Goal: Task Accomplishment & Management: Manage account settings

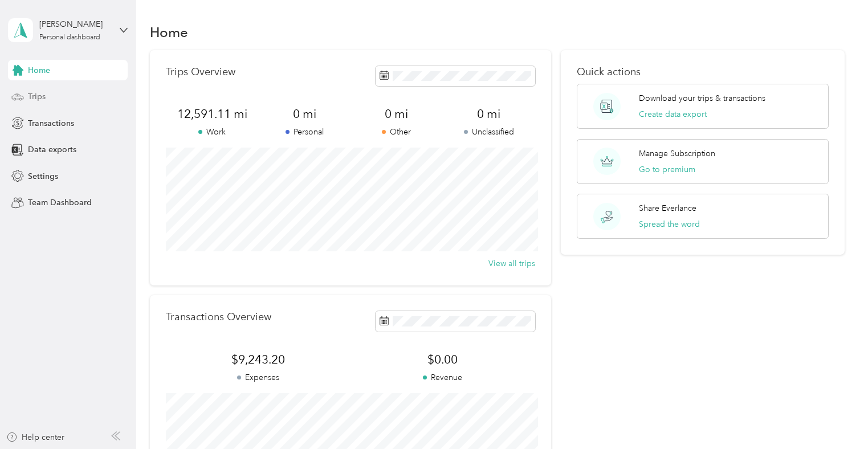
click at [37, 93] on span "Trips" at bounding box center [37, 97] width 18 height 12
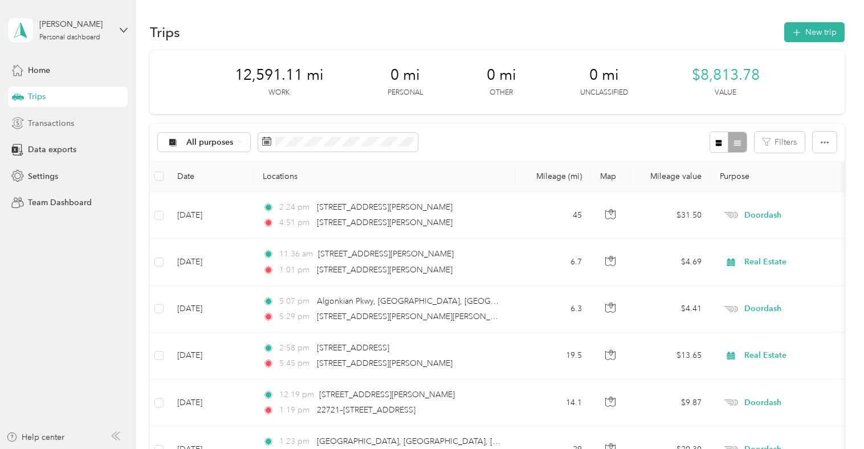
click at [80, 127] on div "Transactions" at bounding box center [68, 123] width 120 height 21
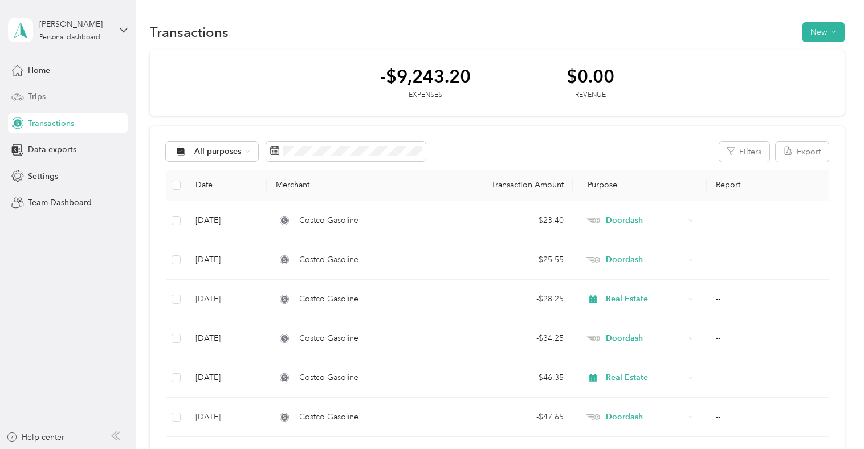
click at [52, 102] on div "Trips" at bounding box center [68, 97] width 120 height 21
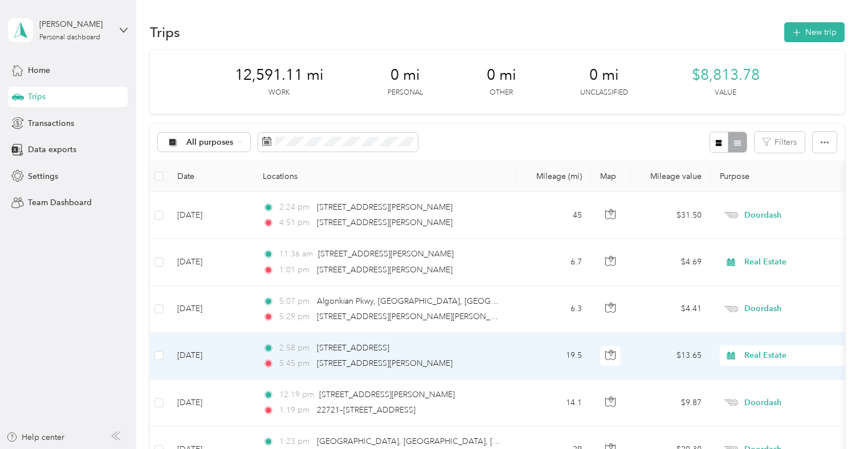
scroll to position [73, 0]
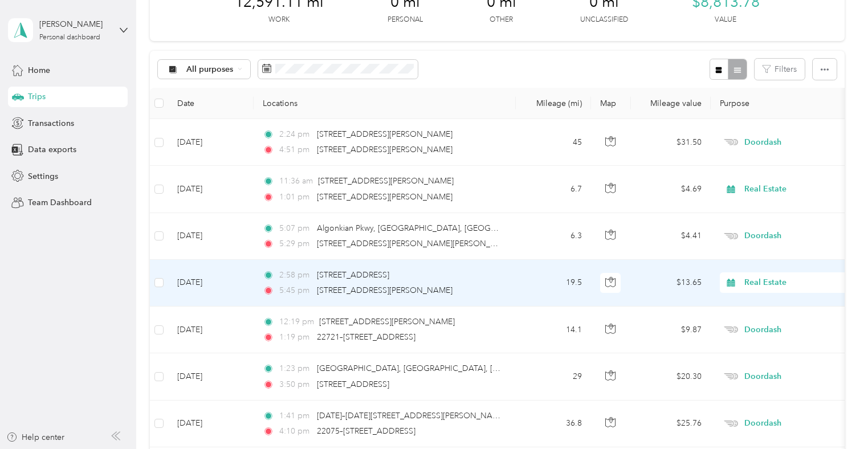
click at [206, 283] on td "[DATE]" at bounding box center [211, 283] width 86 height 47
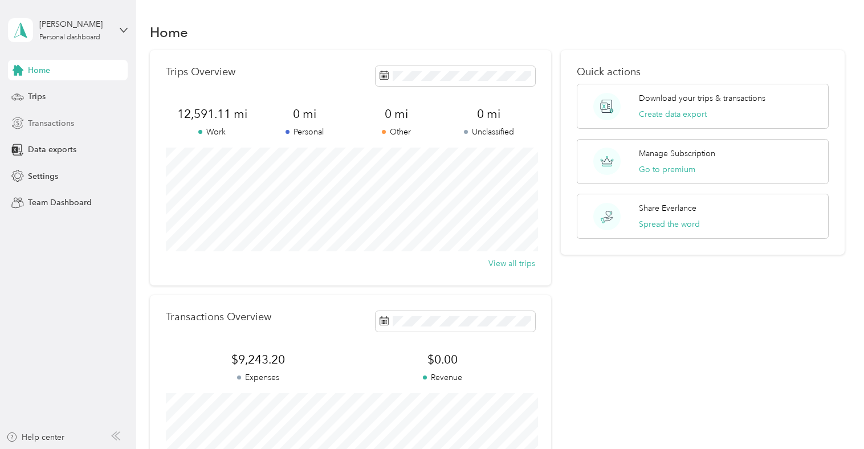
scroll to position [17, 0]
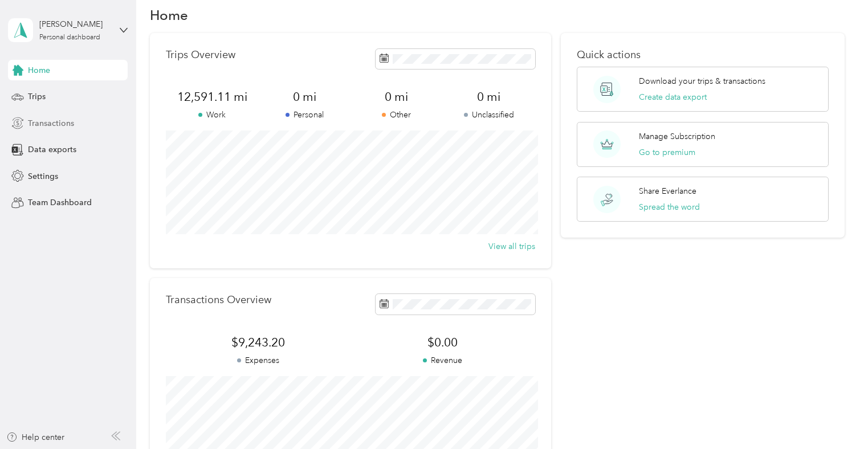
click at [52, 121] on span "Transactions" at bounding box center [51, 123] width 46 height 12
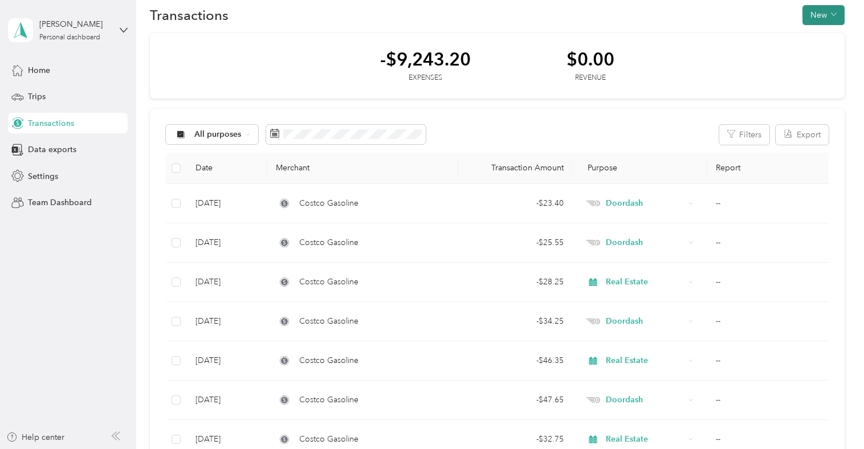
click at [828, 15] on button "New" at bounding box center [824, 15] width 42 height 20
click at [821, 36] on span "Expense" at bounding box center [826, 37] width 31 height 12
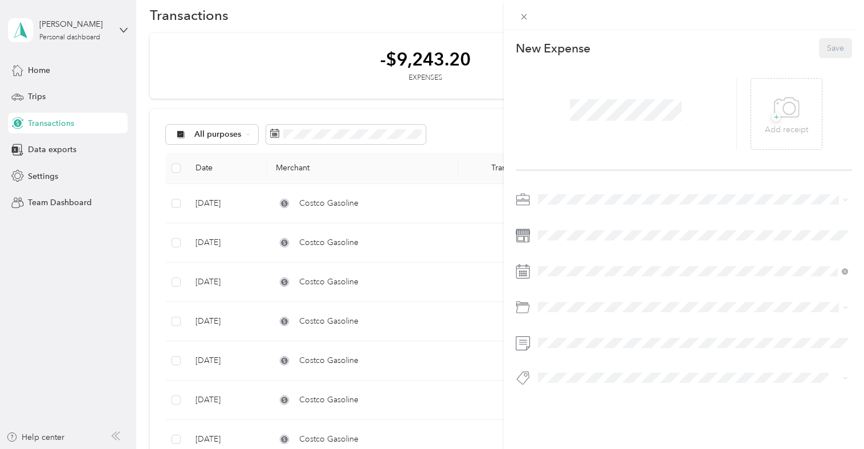
click at [637, 124] on span at bounding box center [626, 110] width 120 height 30
click at [779, 119] on span "+" at bounding box center [776, 117] width 9 height 9
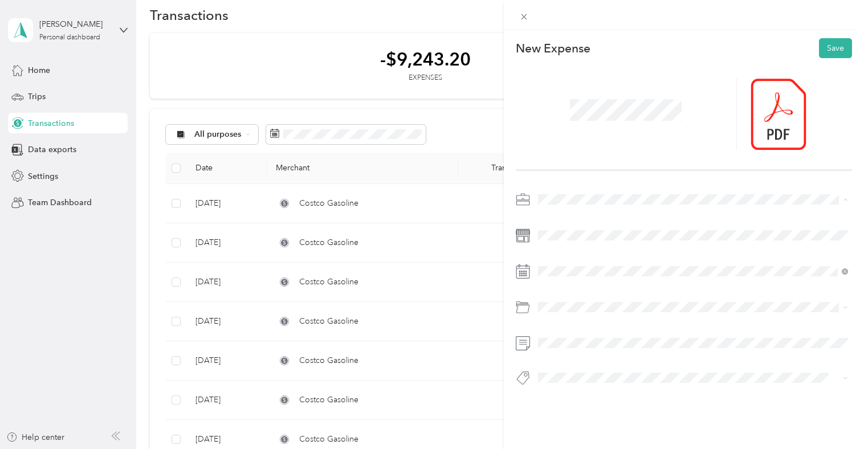
click at [590, 265] on ol "Work Personal Real Estate Doordash Uber Other Charity Medical Moving Commute" at bounding box center [693, 290] width 318 height 160
click at [637, 210] on div "26" at bounding box center [635, 209] width 15 height 14
click at [584, 169] on div "Gasoline" at bounding box center [693, 174] width 302 height 12
click at [835, 55] on button "Save" at bounding box center [835, 48] width 33 height 20
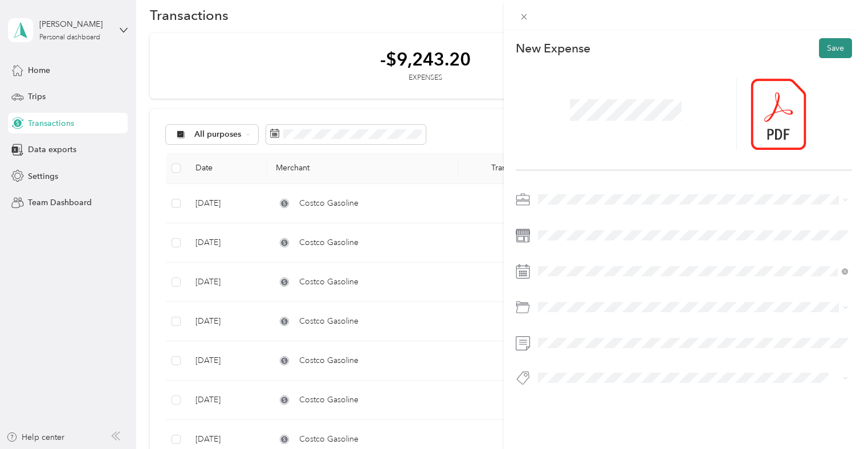
scroll to position [0, 0]
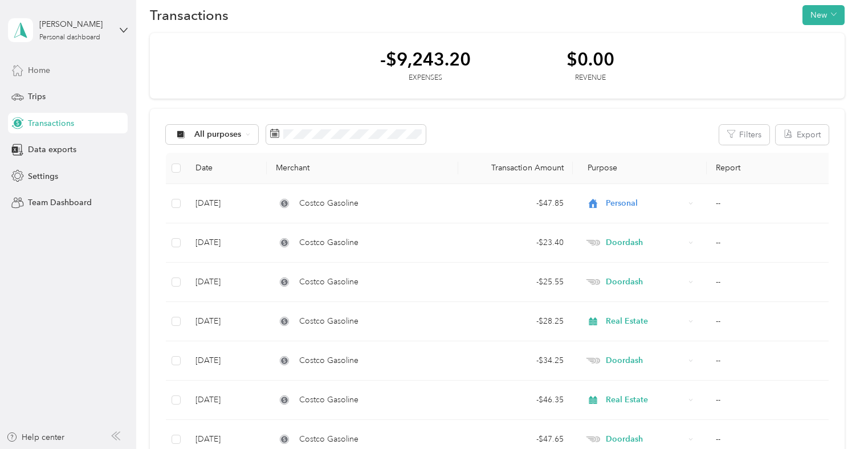
click at [32, 66] on span "Home" at bounding box center [39, 70] width 22 height 12
